Goal: Information Seeking & Learning: Check status

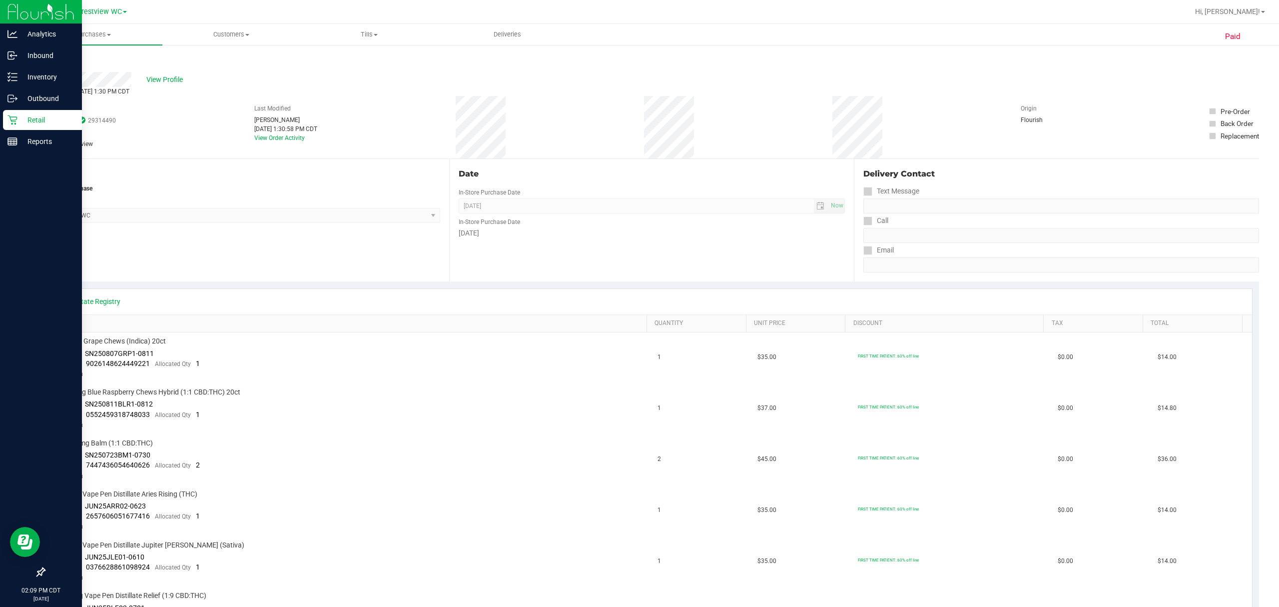
scroll to position [66, 0]
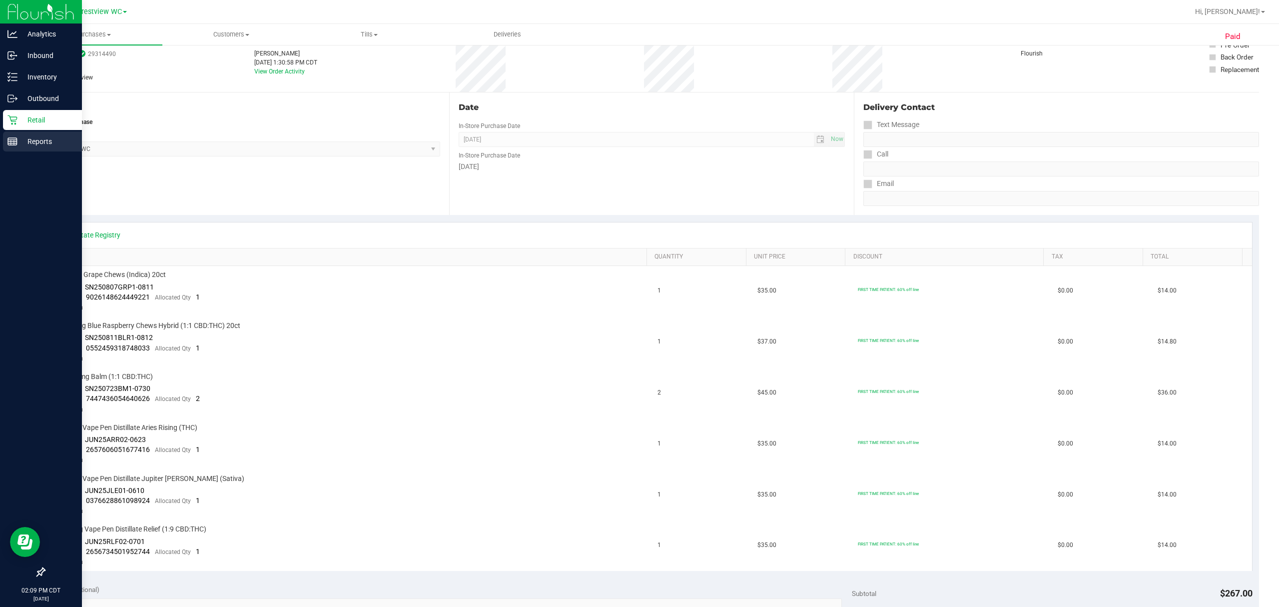
click at [40, 144] on p "Reports" at bounding box center [47, 141] width 60 height 12
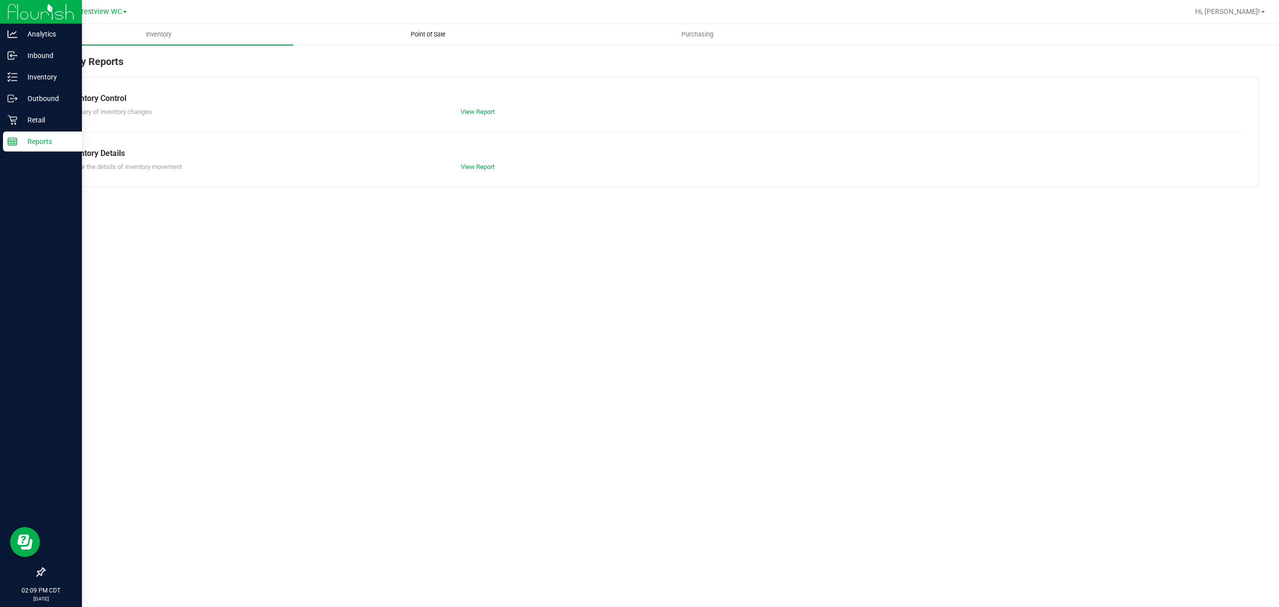
click at [436, 28] on uib-tab-heading "Point of Sale" at bounding box center [428, 34] width 268 height 20
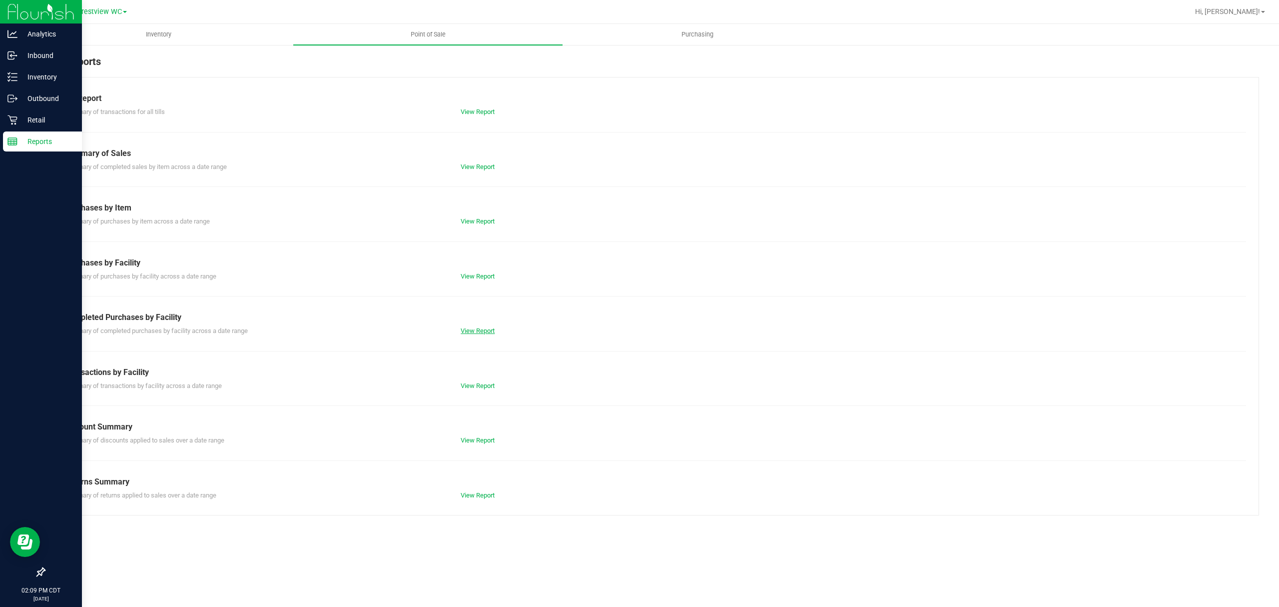
click at [490, 331] on link "View Report" at bounding box center [478, 330] width 34 height 7
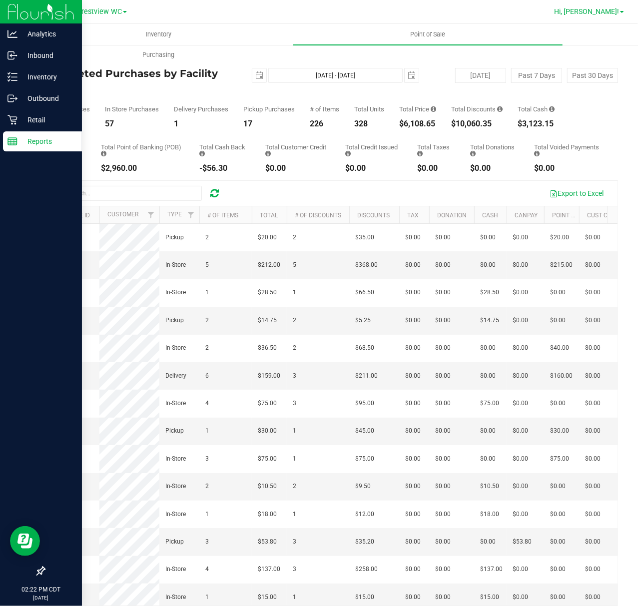
click at [593, 9] on span "Hi, [PERSON_NAME]!" at bounding box center [586, 11] width 65 height 8
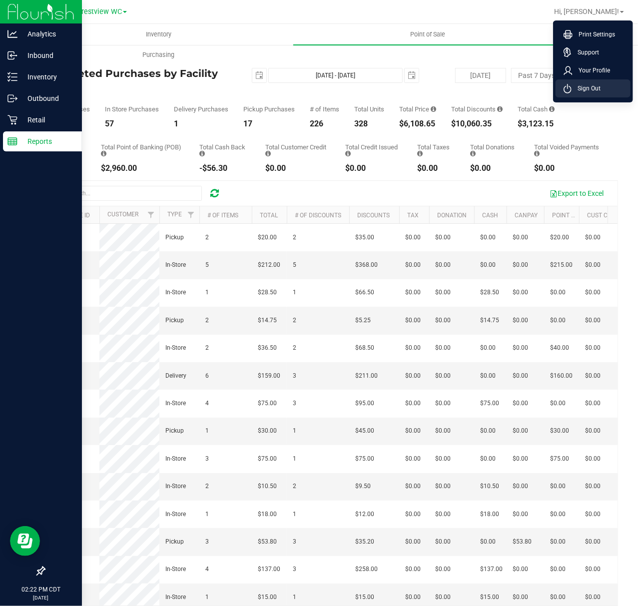
click at [590, 91] on span "Sign Out" at bounding box center [586, 88] width 29 height 10
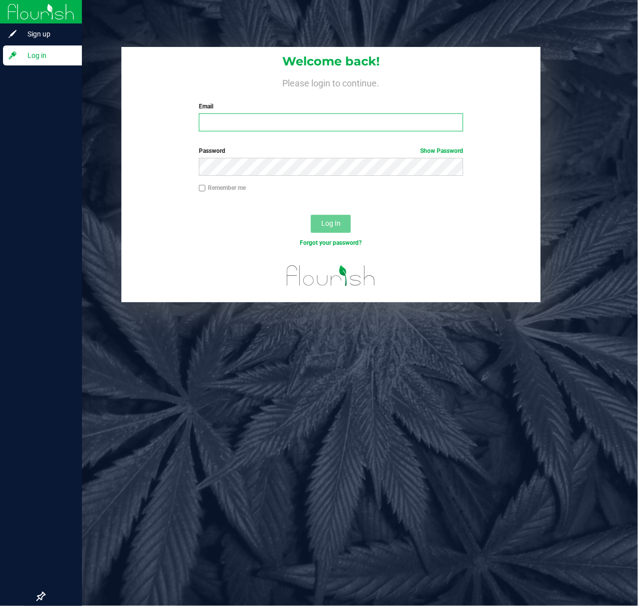
click at [229, 125] on input "Email" at bounding box center [331, 122] width 265 height 18
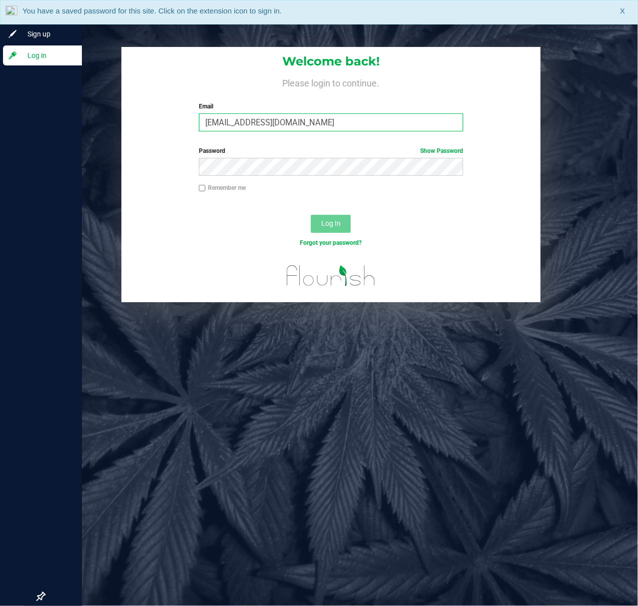
type input "[EMAIL_ADDRESS][DOMAIN_NAME]"
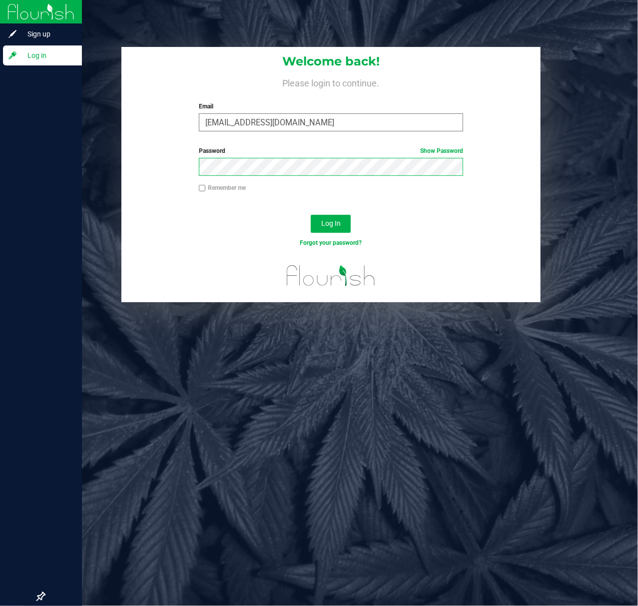
click at [311, 215] on button "Log In" at bounding box center [331, 224] width 40 height 18
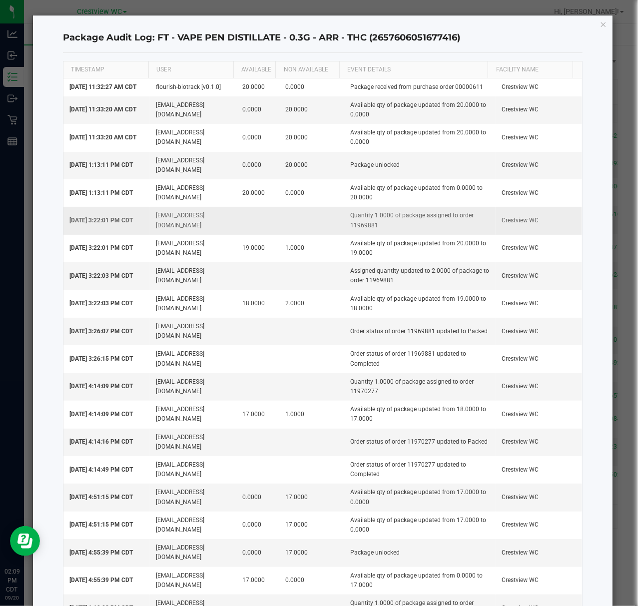
scroll to position [220, 0]
